Goal: Use online tool/utility: Utilize a website feature to perform a specific function

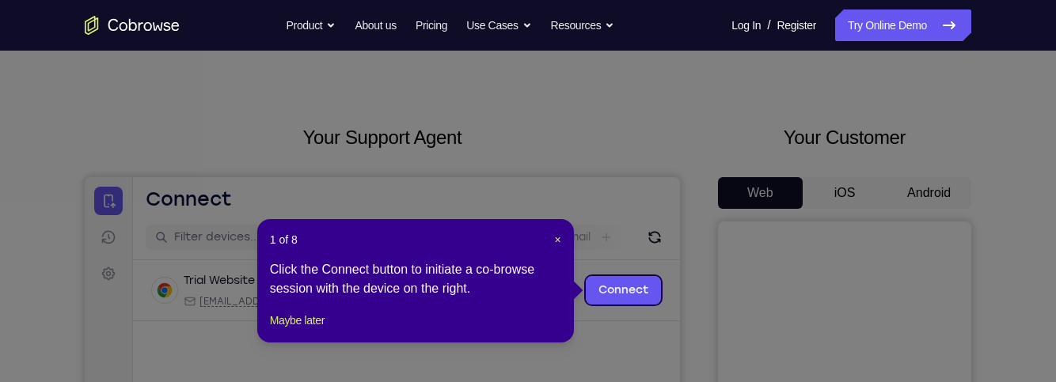
click at [573, 238] on div "1 of 8 × Click the Connect button to initiate a co-browse session with the devi…" at bounding box center [415, 281] width 317 height 124
click at [559, 239] on span "×" at bounding box center [558, 240] width 6 height 13
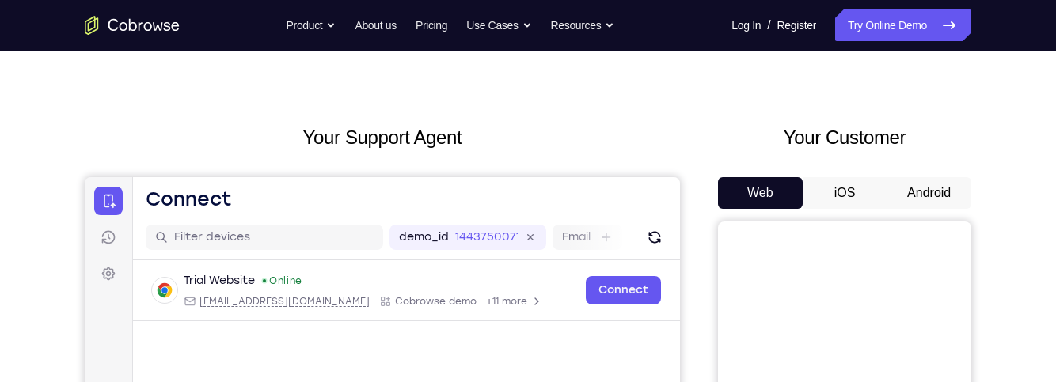
click at [954, 197] on button "Android" at bounding box center [929, 193] width 85 height 32
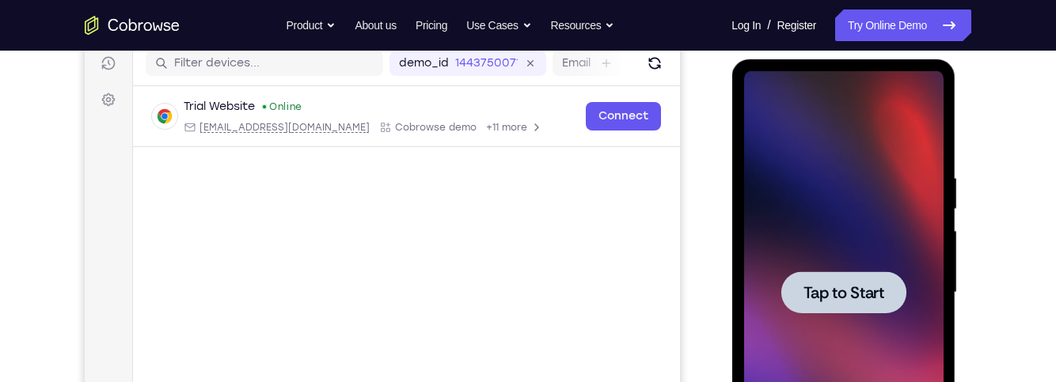
scroll to position [242, 0]
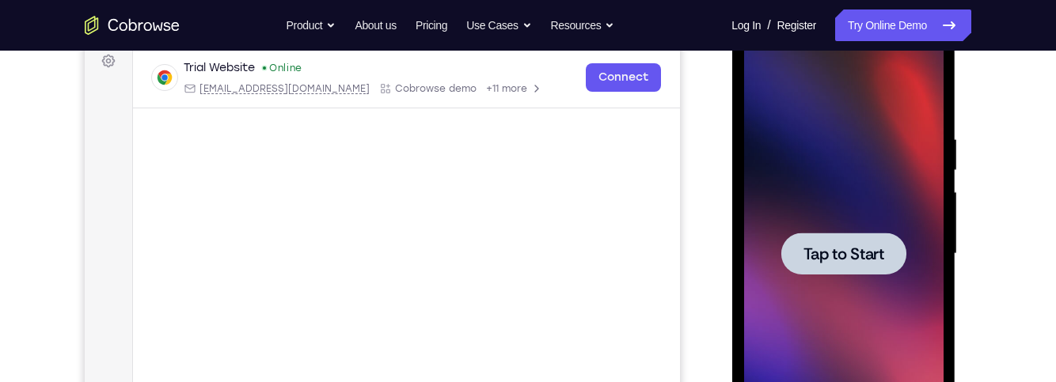
click at [852, 247] on span "Tap to Start" at bounding box center [843, 254] width 81 height 16
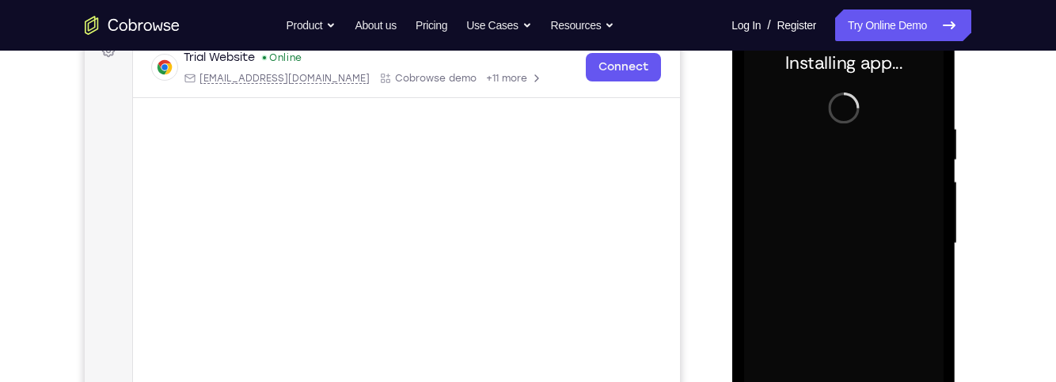
scroll to position [254, 0]
click at [1000, 196] on div "Your Support Agent Your Customer Web iOS Android Next Steps We’d be happy to gi…" at bounding box center [528, 319] width 1014 height 1044
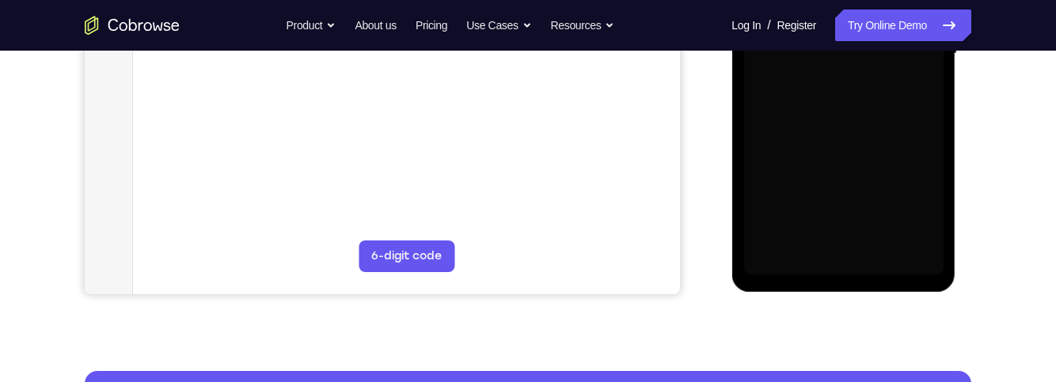
scroll to position [443, 0]
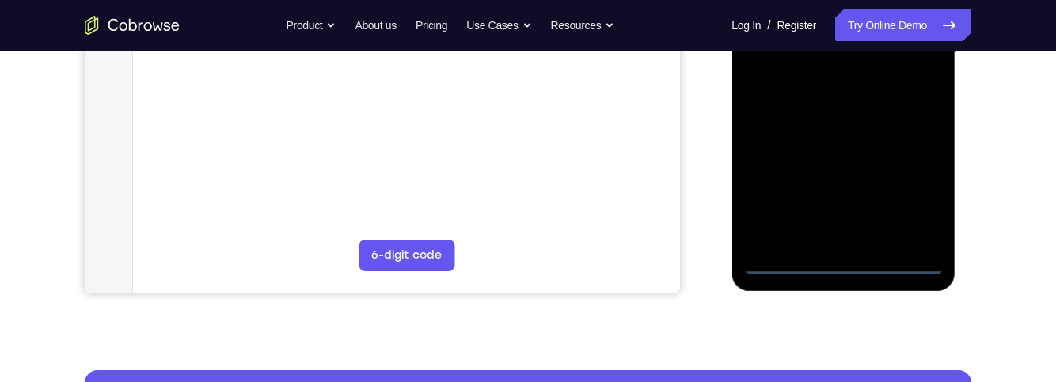
click at [854, 271] on div at bounding box center [844, 52] width 200 height 443
click at [853, 260] on div at bounding box center [844, 52] width 200 height 443
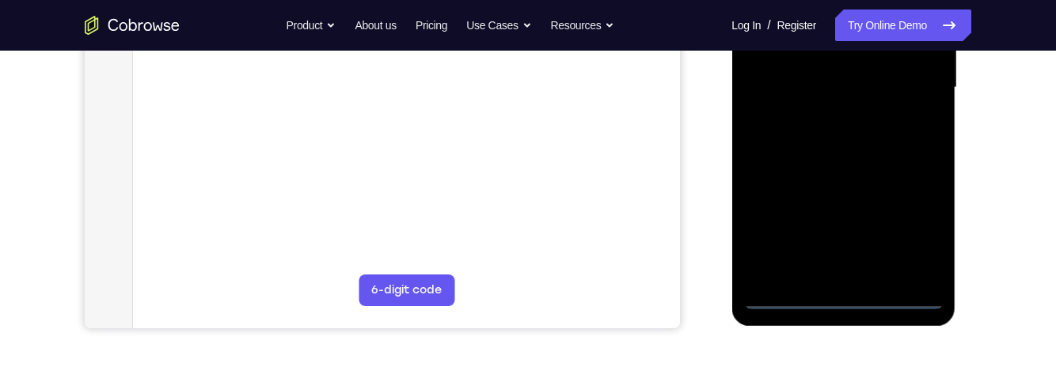
click at [908, 228] on div at bounding box center [844, 87] width 200 height 443
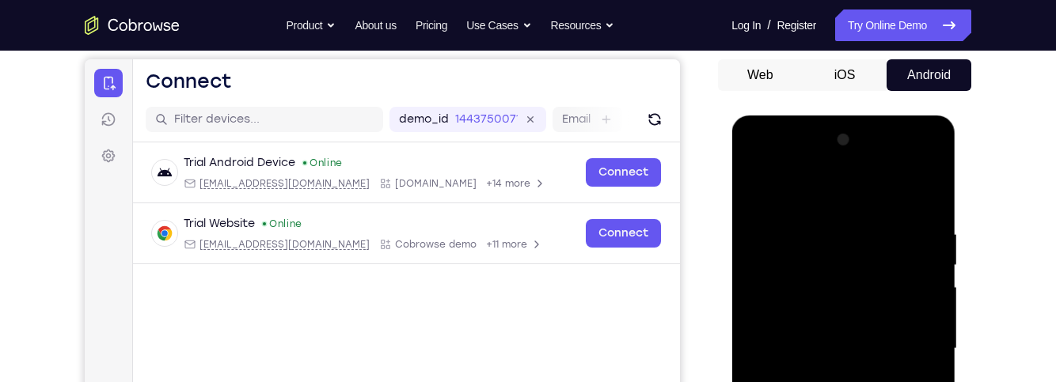
scroll to position [144, 0]
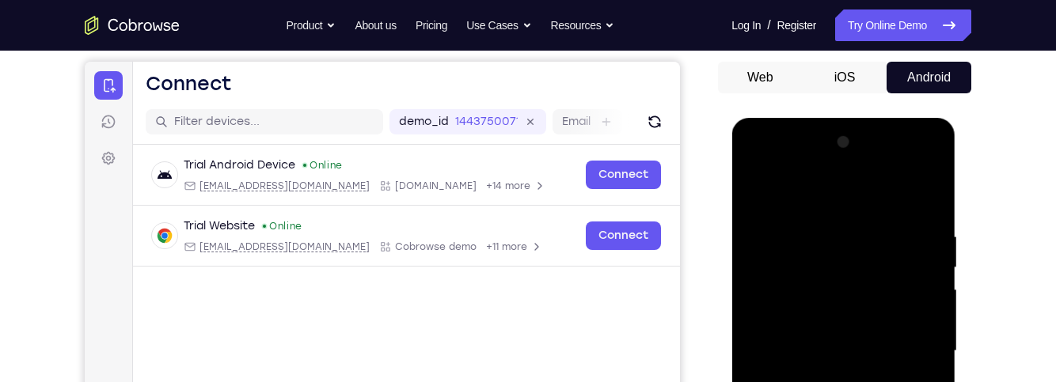
click at [862, 203] on div at bounding box center [844, 351] width 200 height 443
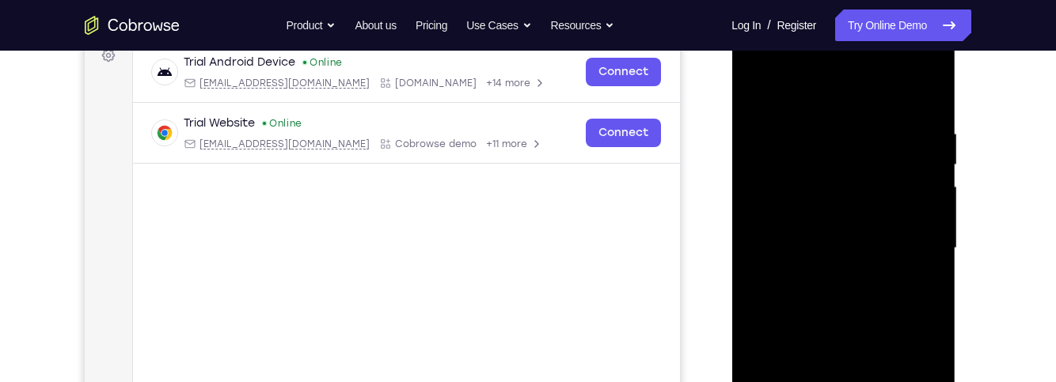
scroll to position [249, 0]
click at [933, 233] on div at bounding box center [844, 246] width 200 height 443
click at [858, 155] on div at bounding box center [844, 246] width 200 height 443
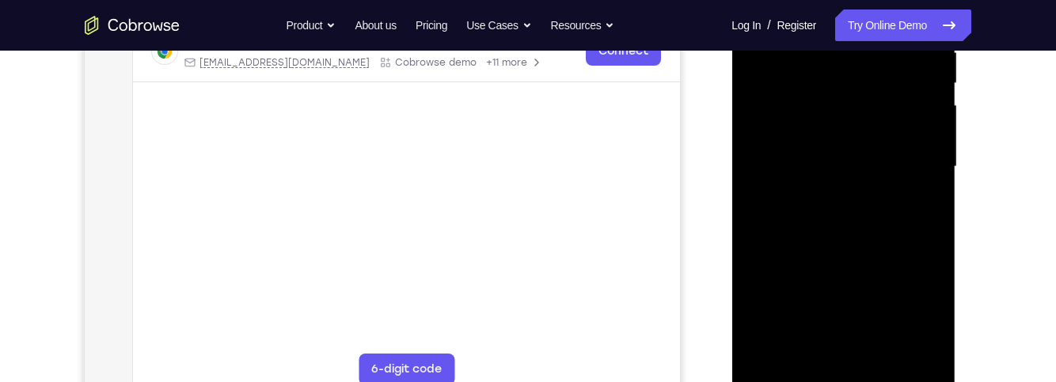
scroll to position [406, 0]
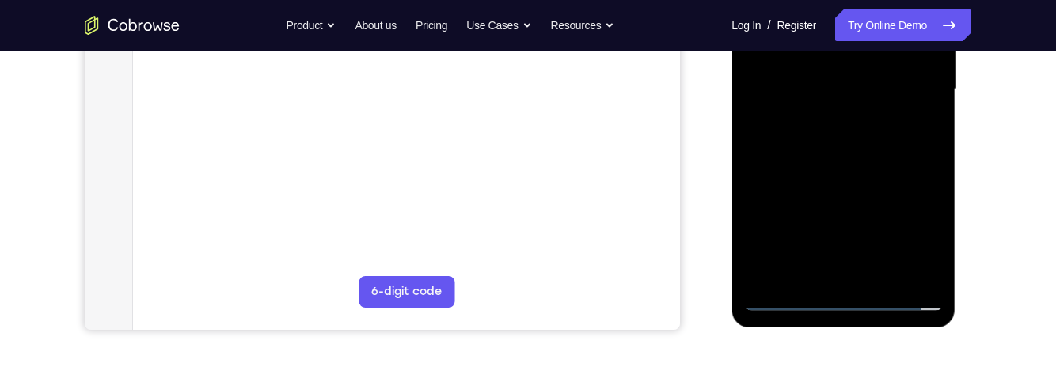
click at [785, 268] on div at bounding box center [844, 89] width 200 height 443
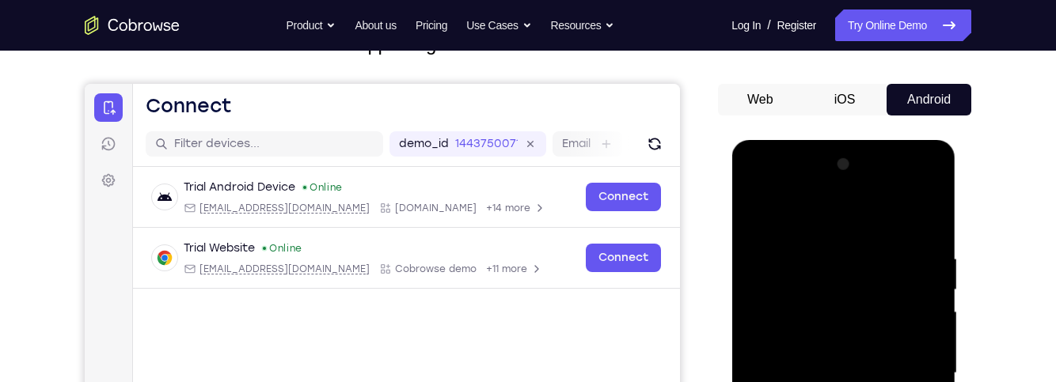
scroll to position [117, 0]
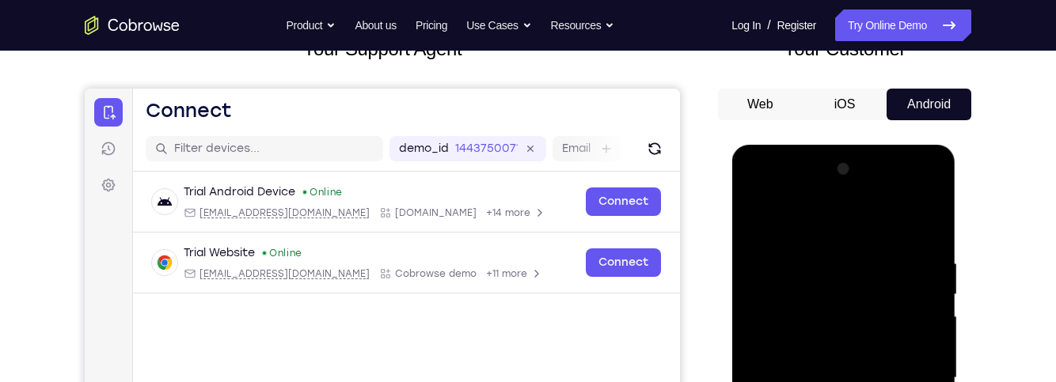
click at [755, 191] on div at bounding box center [844, 378] width 200 height 443
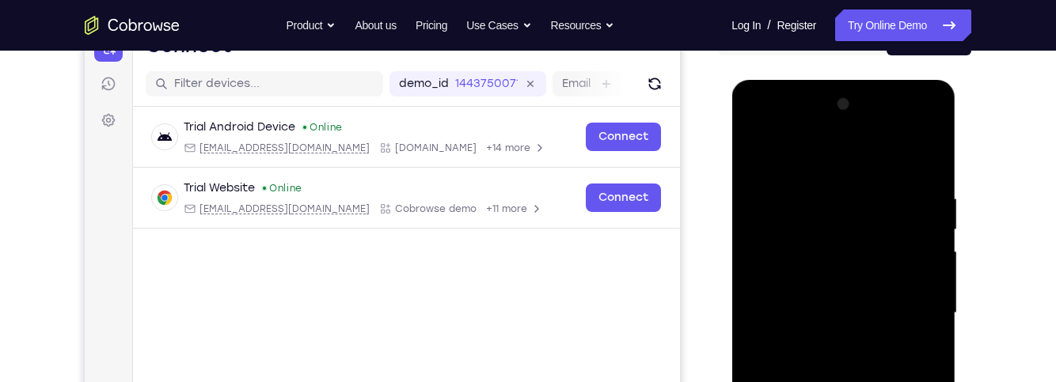
scroll to position [181, 0]
click at [854, 228] on div at bounding box center [844, 314] width 200 height 443
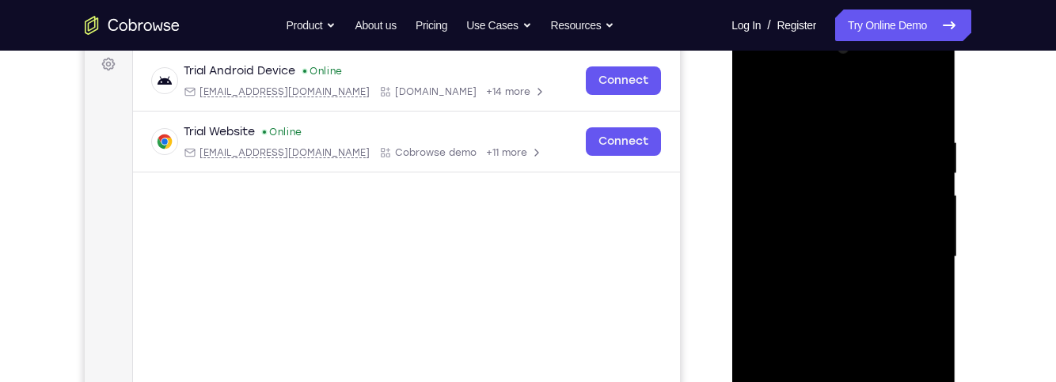
scroll to position [239, 0]
click at [893, 177] on div at bounding box center [844, 256] width 200 height 443
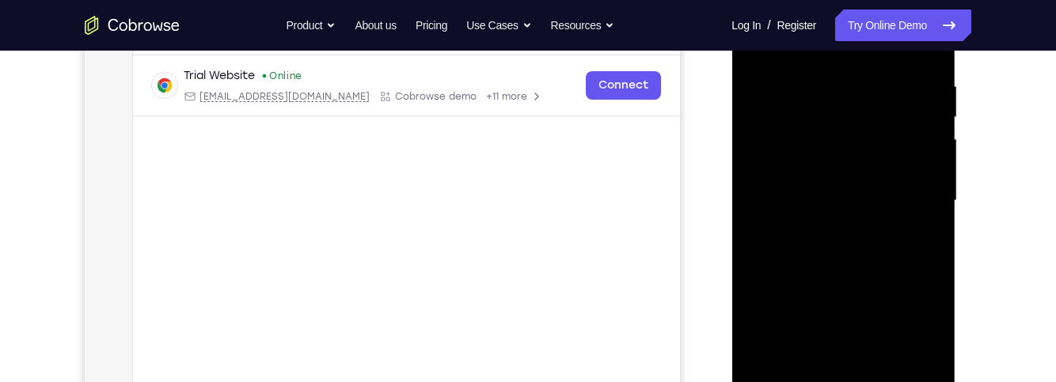
scroll to position [364, 0]
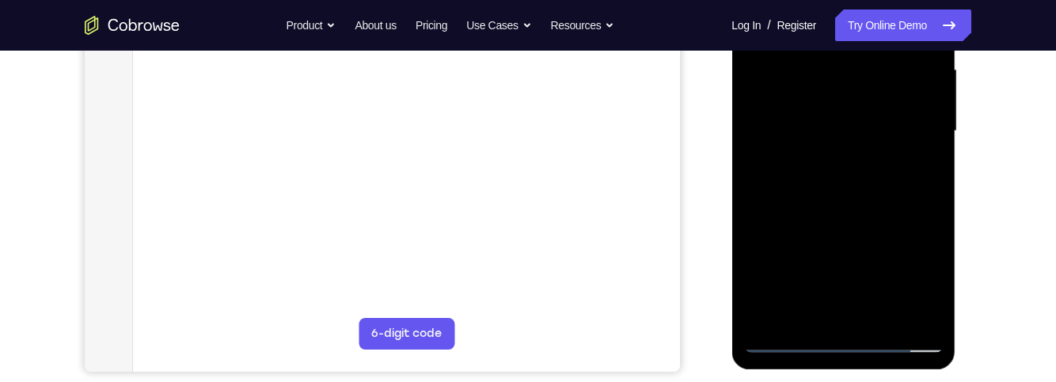
click at [830, 319] on div at bounding box center [844, 131] width 200 height 443
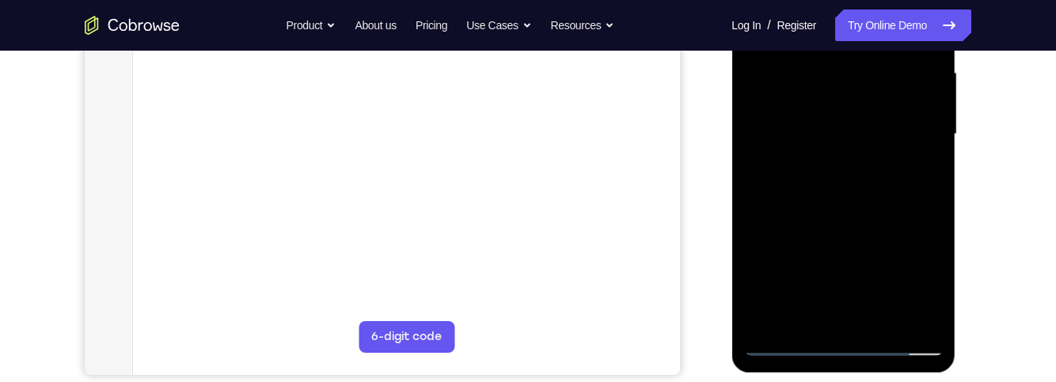
scroll to position [360, 0]
click at [918, 124] on div at bounding box center [844, 135] width 200 height 443
click at [890, 103] on div at bounding box center [844, 135] width 200 height 443
click at [896, 136] on div at bounding box center [844, 135] width 200 height 443
click at [777, 193] on div at bounding box center [844, 135] width 200 height 443
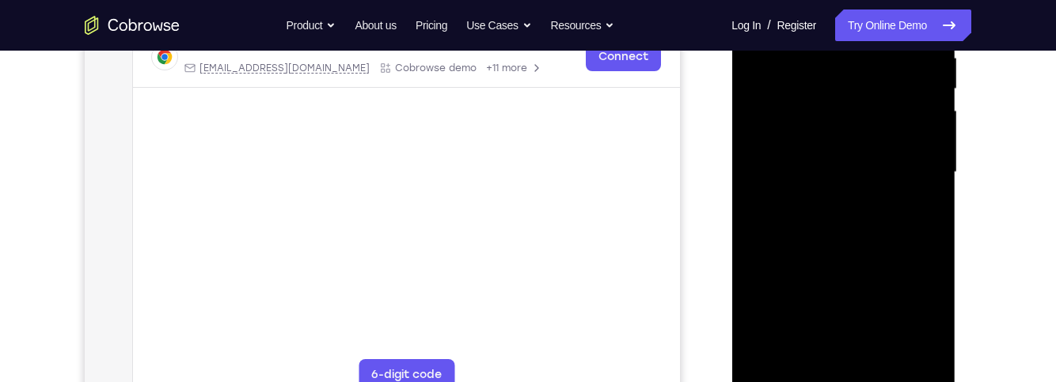
scroll to position [325, 0]
click at [816, 219] on div at bounding box center [844, 170] width 200 height 443
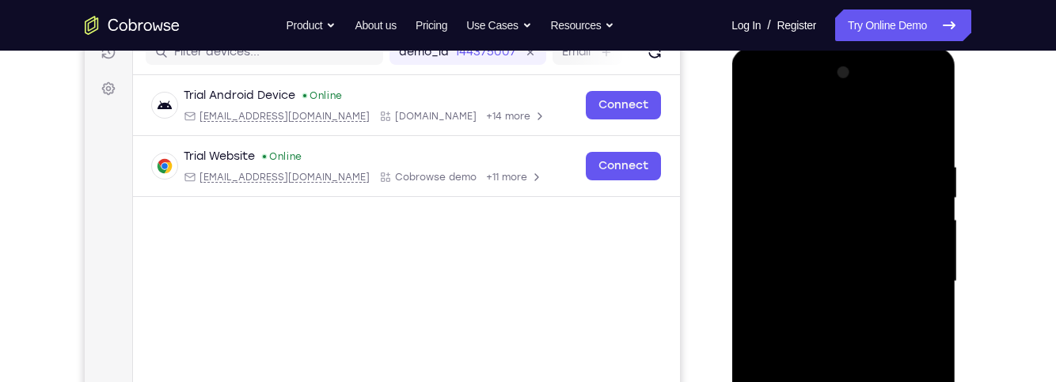
scroll to position [212, 0]
click at [915, 122] on div at bounding box center [844, 283] width 200 height 443
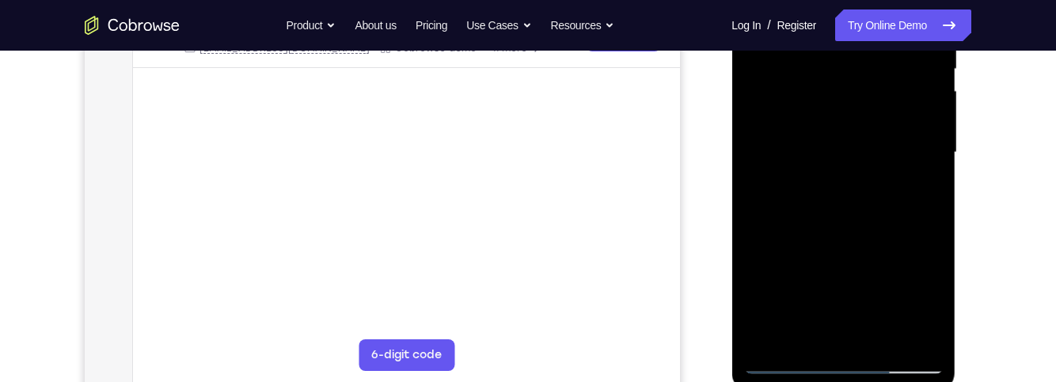
scroll to position [359, 0]
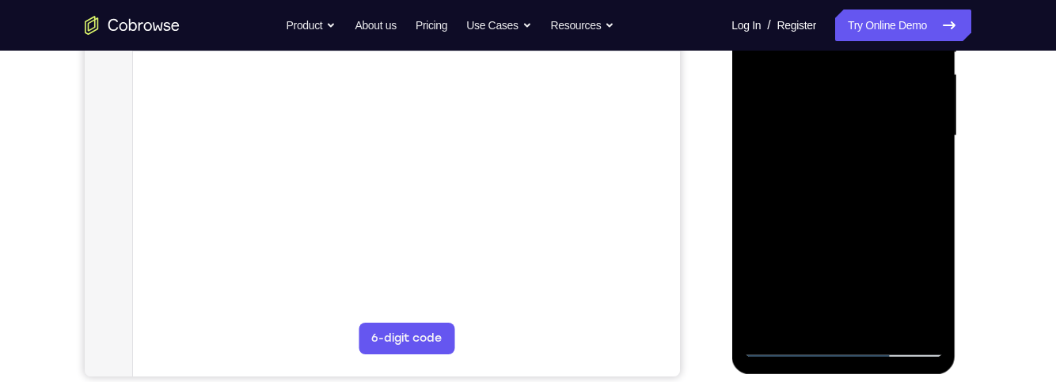
click at [912, 181] on div at bounding box center [844, 135] width 200 height 443
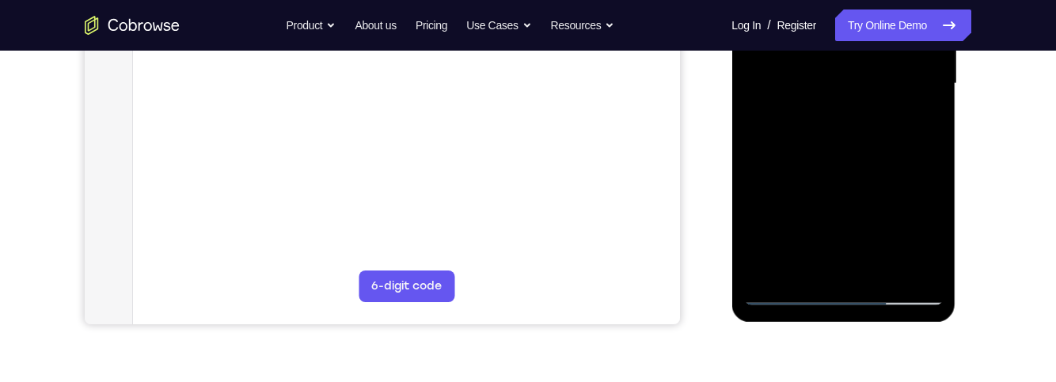
scroll to position [413, 0]
click at [894, 226] on div at bounding box center [844, 82] width 200 height 443
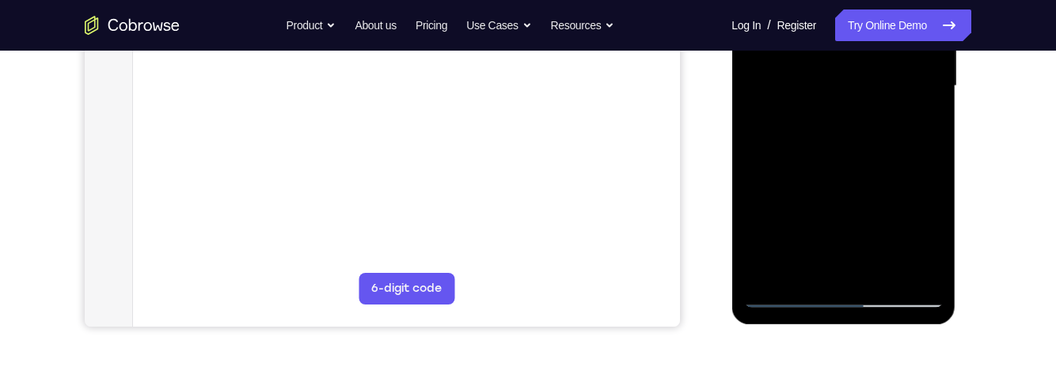
scroll to position [409, 0]
click at [778, 189] on div at bounding box center [844, 86] width 200 height 443
click at [930, 148] on div at bounding box center [844, 86] width 200 height 443
click at [870, 214] on div at bounding box center [844, 86] width 200 height 443
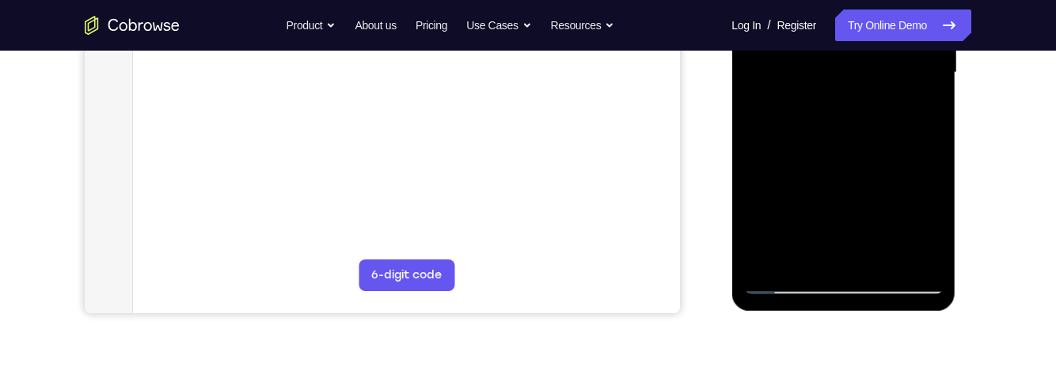
scroll to position [426, 0]
click at [886, 249] on div at bounding box center [844, 69] width 200 height 443
click at [882, 256] on div at bounding box center [844, 69] width 200 height 443
click at [888, 126] on div at bounding box center [844, 69] width 200 height 443
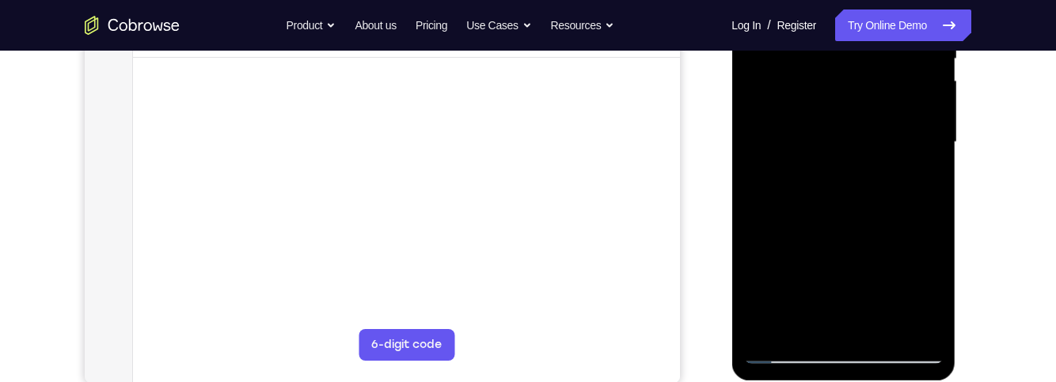
scroll to position [352, 0]
click at [909, 171] on div at bounding box center [844, 143] width 200 height 443
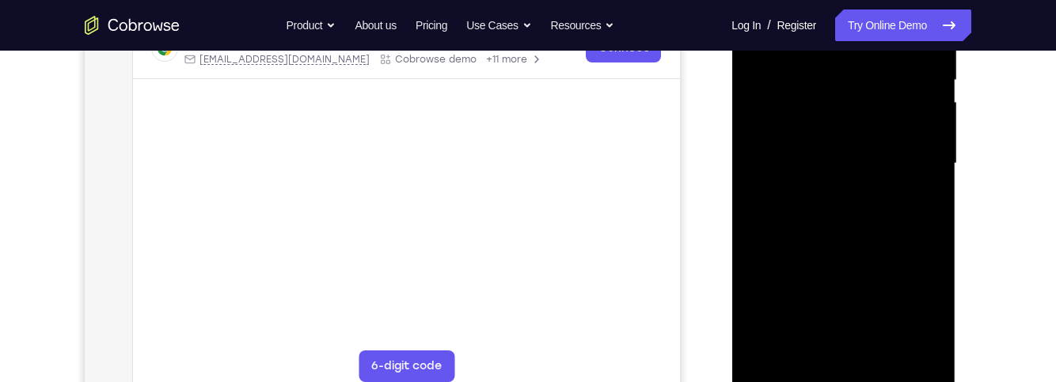
scroll to position [328, 0]
click at [896, 125] on div at bounding box center [844, 167] width 200 height 443
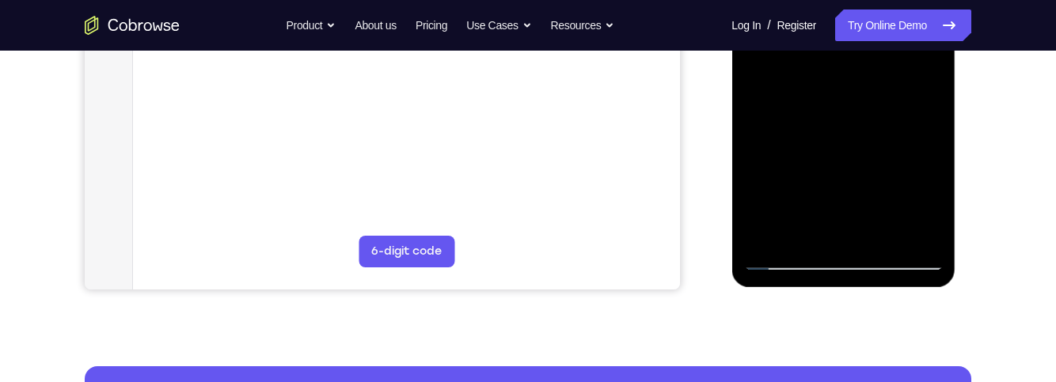
scroll to position [454, 0]
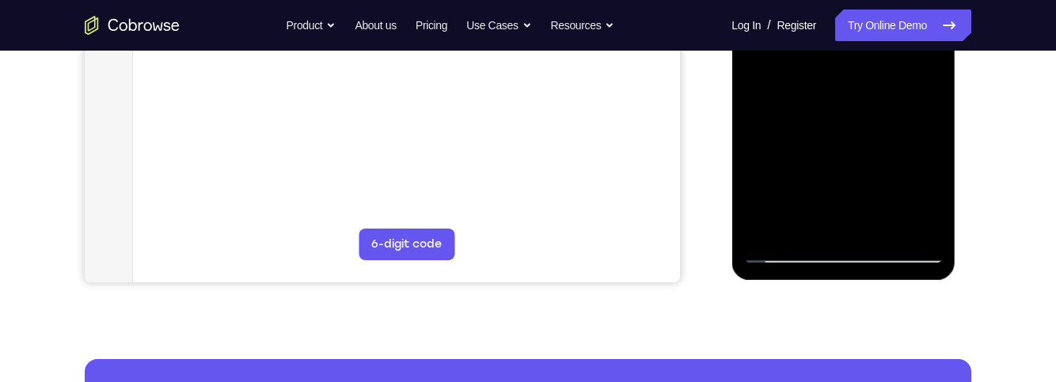
click at [919, 77] on div at bounding box center [844, 41] width 200 height 443
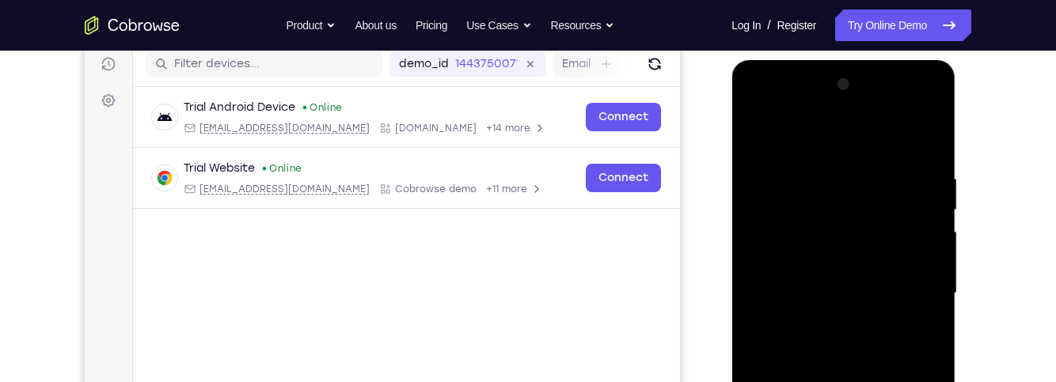
scroll to position [196, 0]
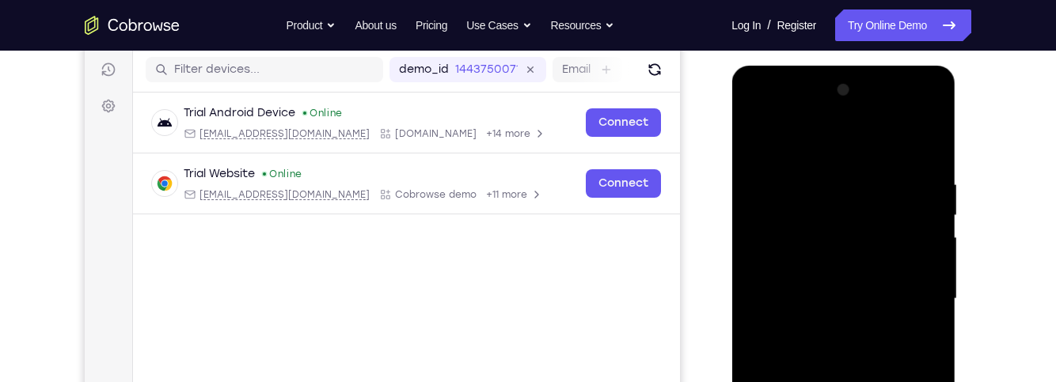
click at [757, 146] on div at bounding box center [844, 299] width 200 height 443
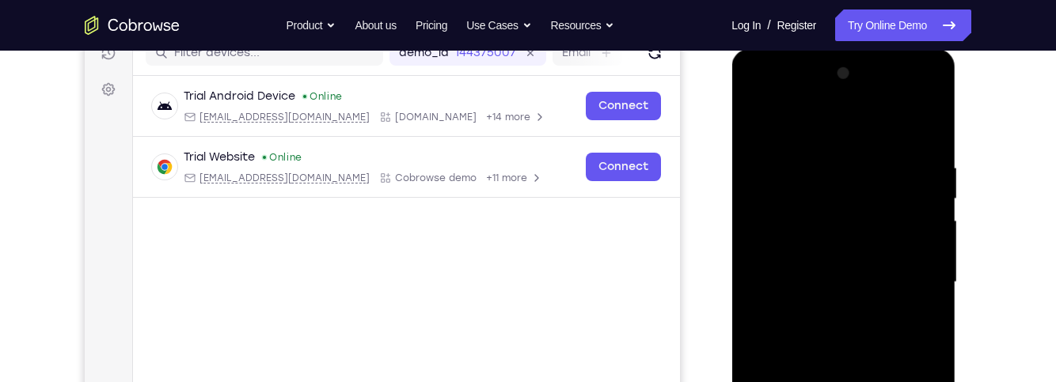
scroll to position [212, 0]
click at [753, 116] on div at bounding box center [844, 283] width 200 height 443
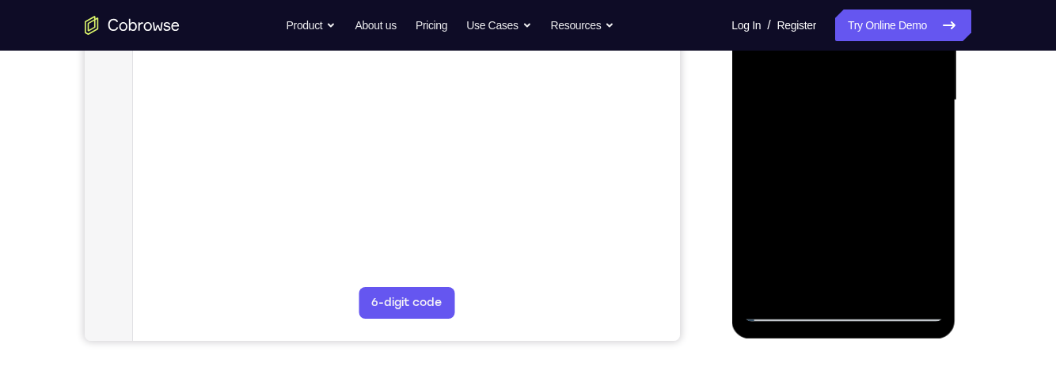
scroll to position [387, 0]
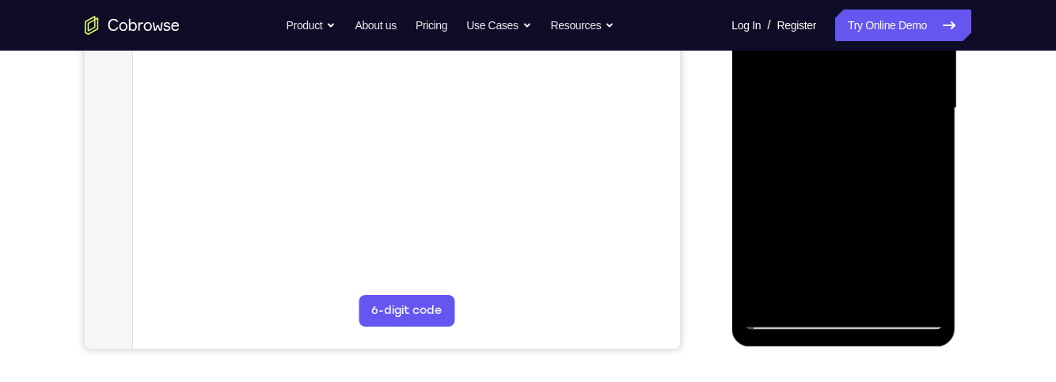
click at [889, 292] on div at bounding box center [844, 108] width 200 height 443
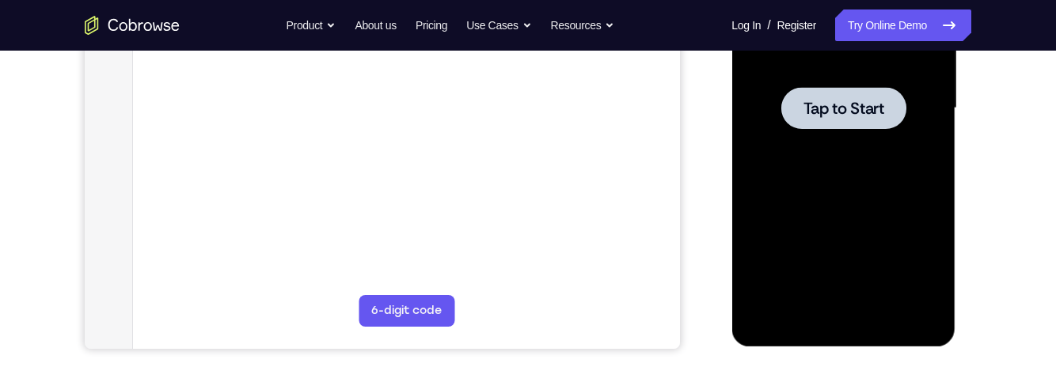
click at [857, 115] on span "Tap to Start" at bounding box center [843, 109] width 81 height 16
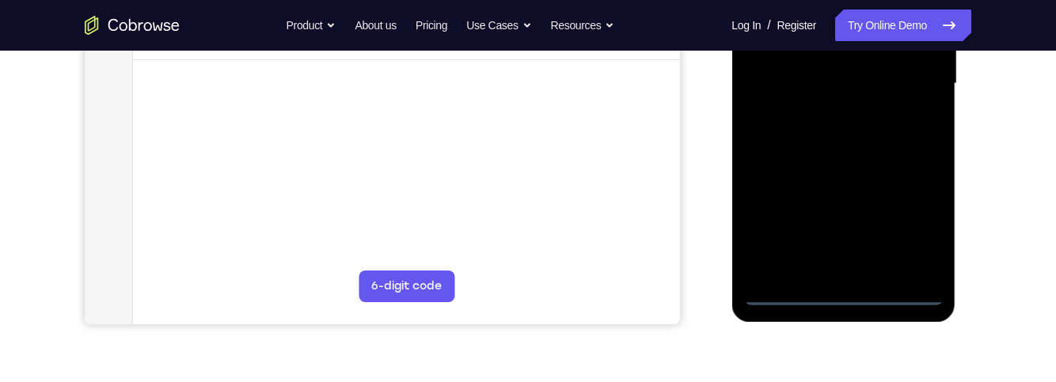
scroll to position [413, 0]
click at [855, 295] on div at bounding box center [844, 82] width 200 height 443
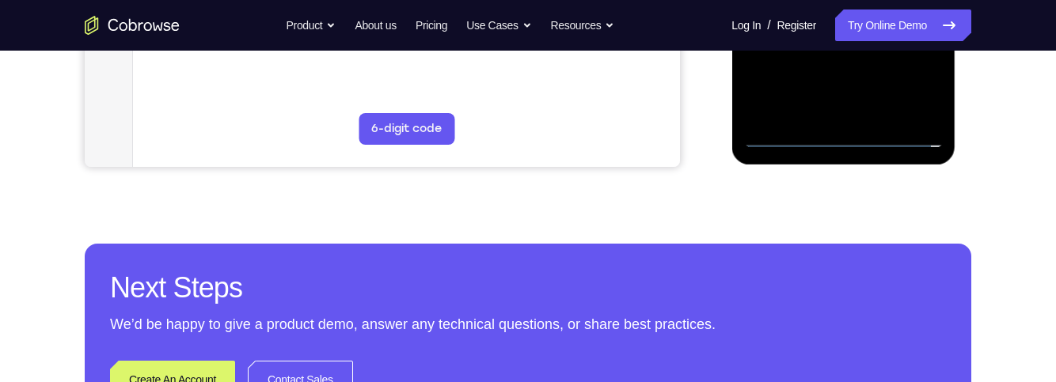
scroll to position [584, 0]
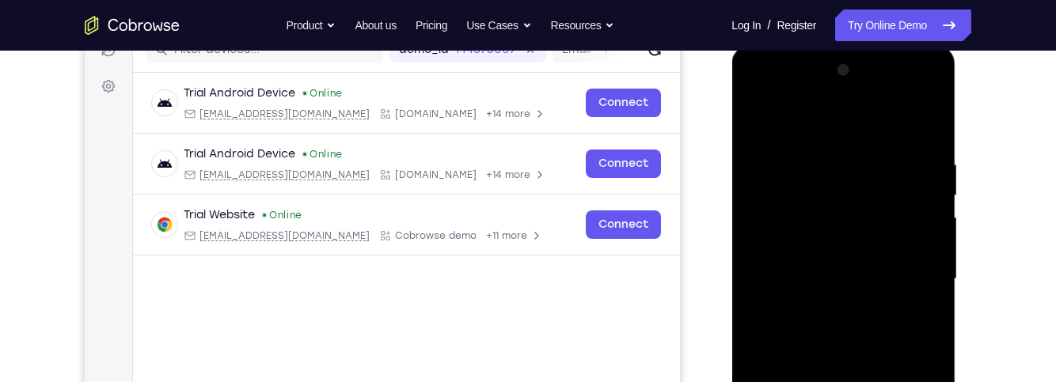
scroll to position [219, 0]
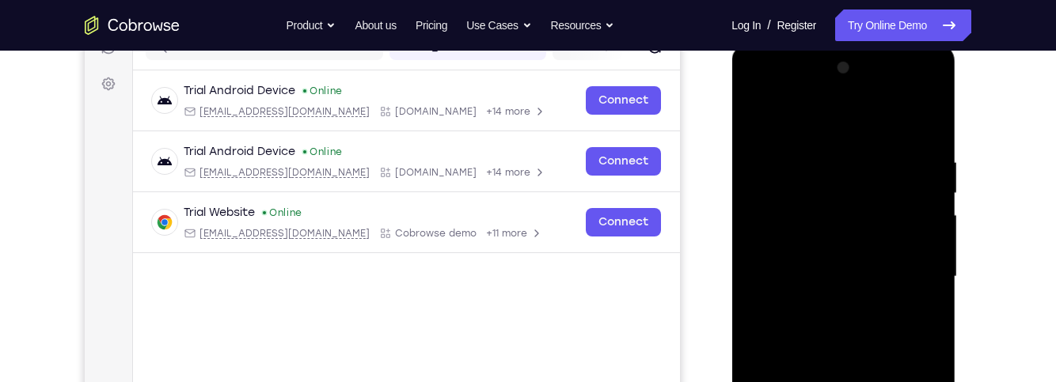
click at [873, 125] on div at bounding box center [844, 276] width 200 height 443
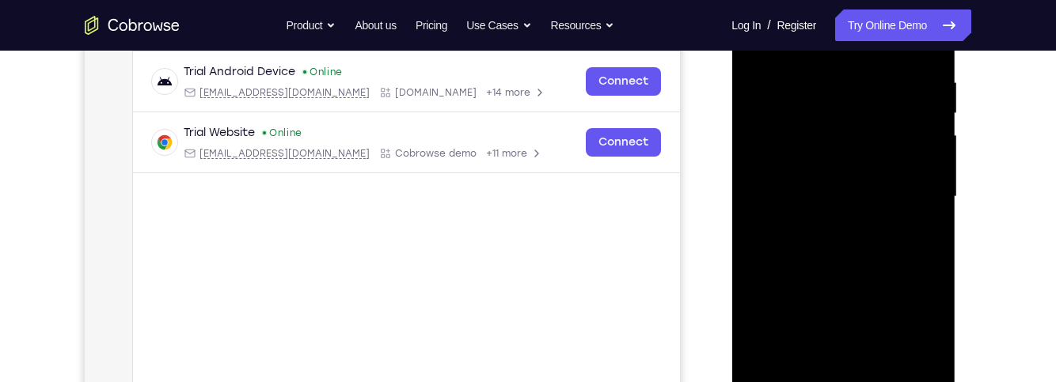
scroll to position [300, 0]
click at [921, 192] on div at bounding box center [844, 195] width 200 height 443
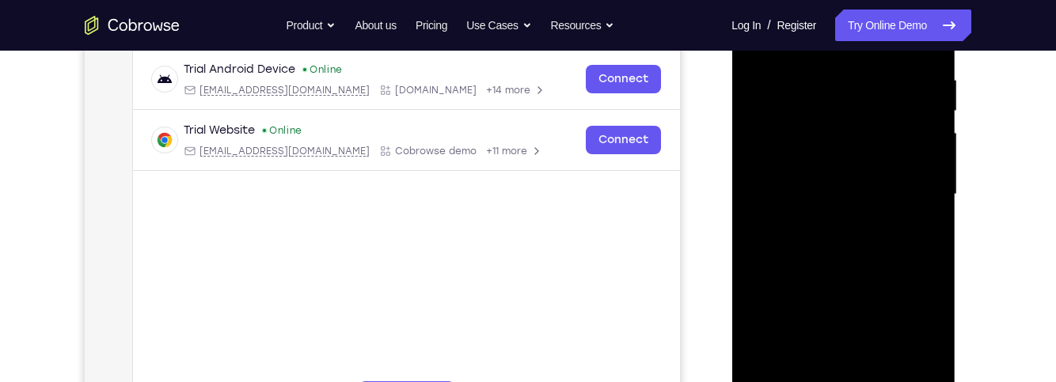
click at [828, 219] on div at bounding box center [844, 194] width 200 height 443
click at [896, 182] on div at bounding box center [844, 194] width 200 height 443
click at [866, 171] on div at bounding box center [844, 194] width 200 height 443
click at [907, 192] on div at bounding box center [844, 194] width 200 height 443
click at [915, 254] on div at bounding box center [844, 194] width 200 height 443
